Goal: Find specific page/section: Find specific page/section

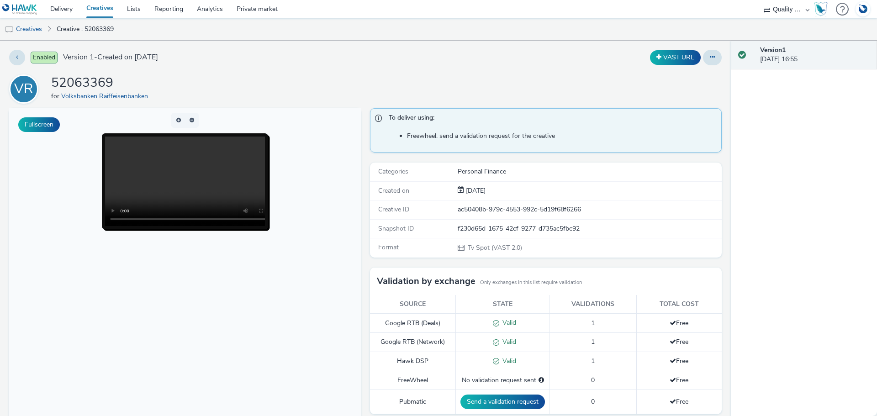
click at [694, 4] on select "AZERION AZERION SURVEYS Broadaly comtogether Contrast Crossvertise Data Zulu Gm…" at bounding box center [786, 9] width 55 height 18
select select "9387901d-a129-43df-b0ef-f9e7dbeb676e"
click at [694, 0] on select "AZERION AZERION SURVEYS Broadaly comtogether Contrast Crossvertise Data Zulu Gm…" at bounding box center [786, 9] width 55 height 18
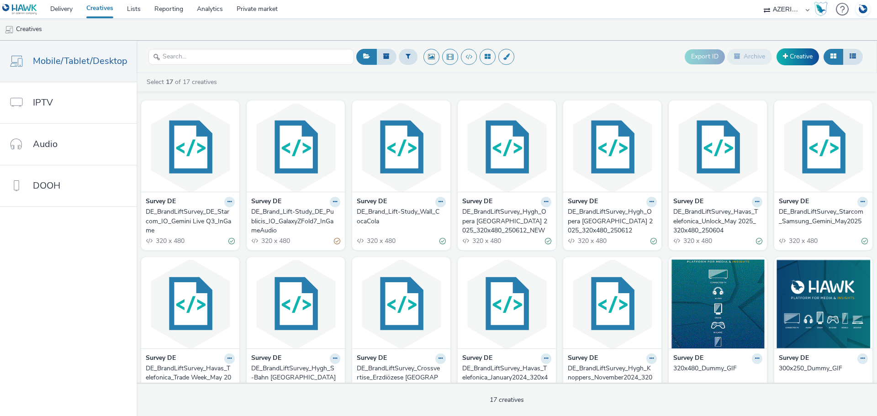
click at [769, 7] on div "AZERION AZERION SURVEYS Broadaly comtogether Contrast Crossvertise Data Zulu Gm…" at bounding box center [786, 9] width 55 height 18
click at [778, 10] on select "AZERION AZERION SURVEYS Broadaly comtogether Contrast Crossvertise Data Zulu Gm…" at bounding box center [786, 9] width 55 height 18
click at [790, 5] on select "AZERION AZERION SURVEYS Broadaly comtogether Contrast Crossvertise Data Zulu Gm…" at bounding box center [786, 9] width 55 height 18
click at [789, 13] on select "AZERION AZERION SURVEYS Broadaly comtogether Contrast Crossvertise Data Zulu Gm…" at bounding box center [786, 9] width 55 height 18
select select "2fc77e36-bb93-4aa3-9dff-dcb08e02eac6"
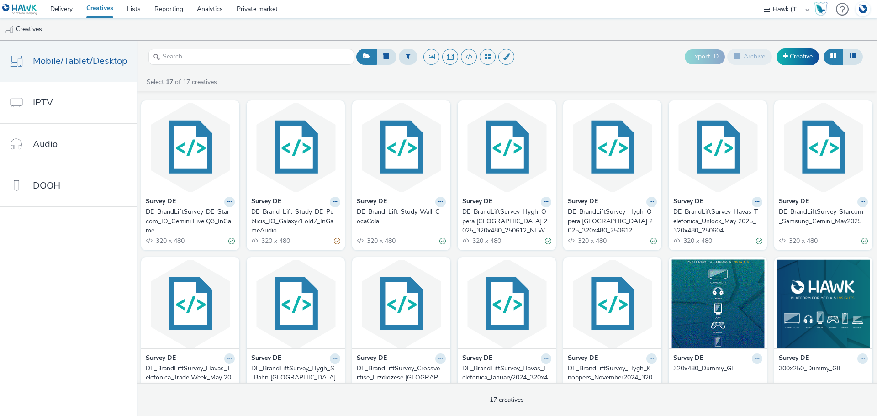
click at [759, 0] on select "AZERION AZERION SURVEYS Broadaly comtogether Contrast Crossvertise Data Zulu Gm…" at bounding box center [786, 9] width 55 height 18
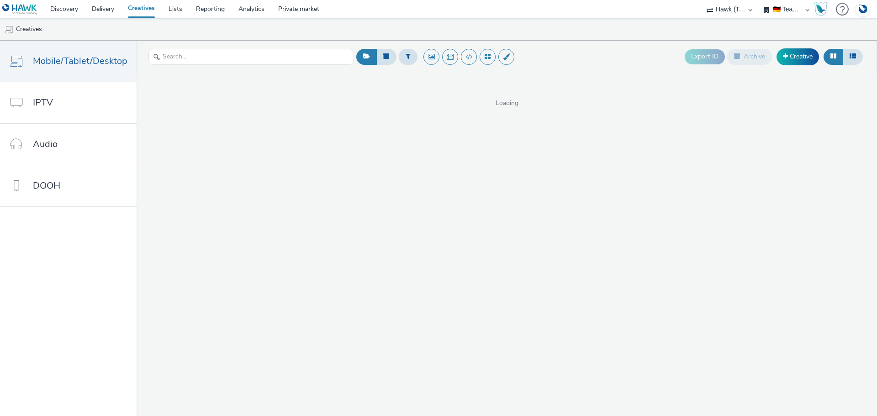
click at [783, 9] on select "🇩🇪 Team DE 🌍 Demonstration" at bounding box center [786, 9] width 55 height 18
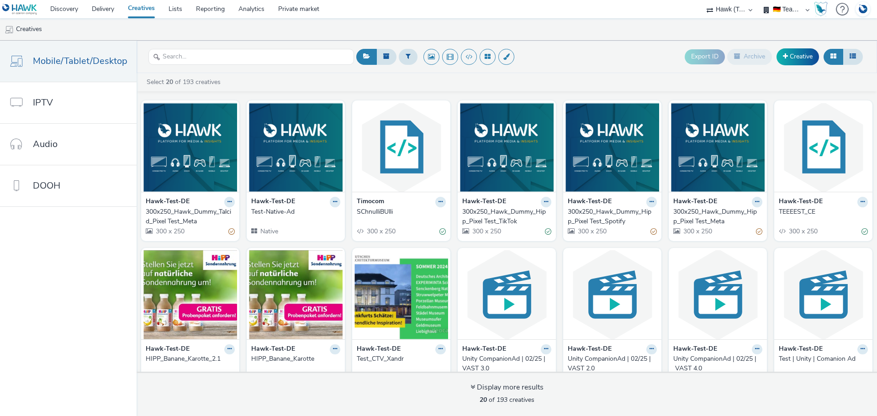
drag, startPoint x: 733, startPoint y: 9, endPoint x: 735, endPoint y: 16, distance: 7.5
click at [733, 9] on select "AZERION AZERION SURVEYS Broadaly comtogether Contrast Crossvertise Data Zulu Gm…" at bounding box center [729, 9] width 55 height 18
select select "9387901d-a129-43df-b0ef-f9e7dbeb676e"
click at [757, 0] on select "AZERION AZERION SURVEYS Broadaly comtogether Contrast Crossvertise Data Zulu Gm…" at bounding box center [729, 9] width 55 height 18
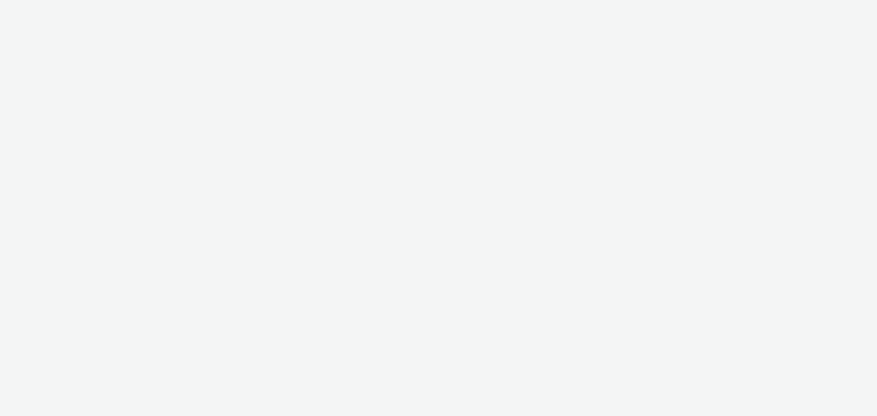
select select "9387901d-a129-43df-b0ef-f9e7dbeb676e"
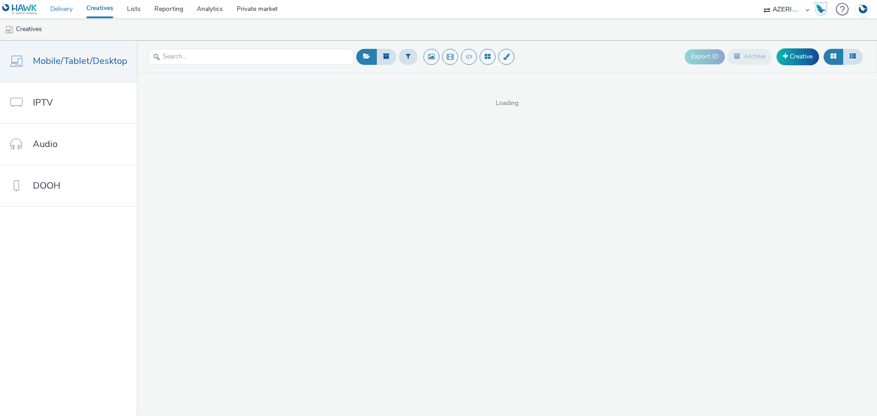
click at [69, 11] on link "Delivery" at bounding box center [61, 9] width 36 height 18
